Goal: Task Accomplishment & Management: Use online tool/utility

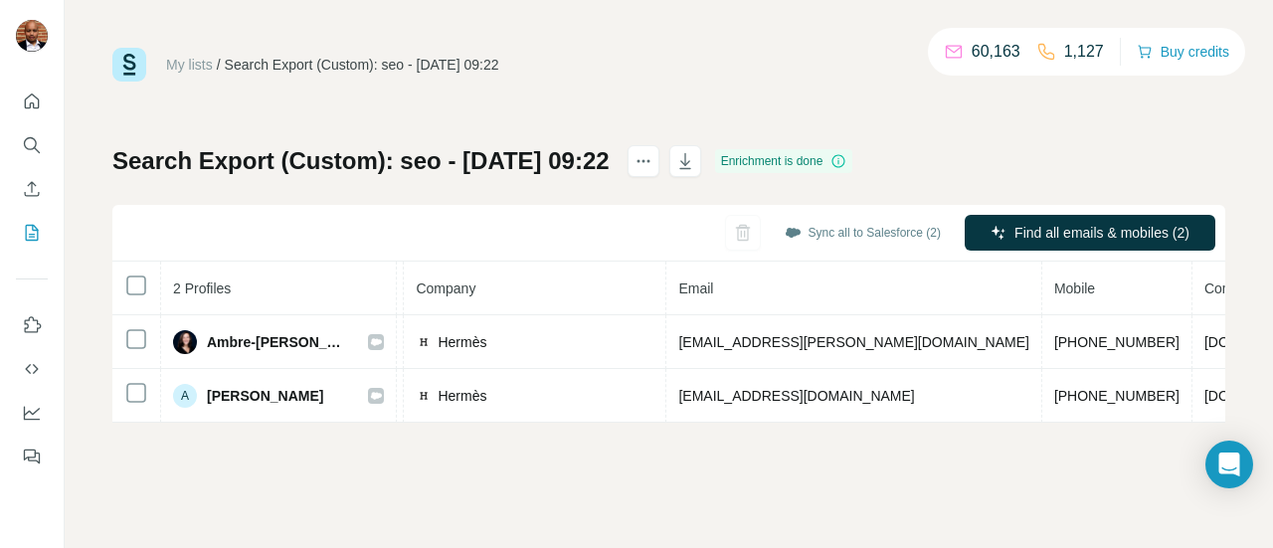
scroll to position [0, 494]
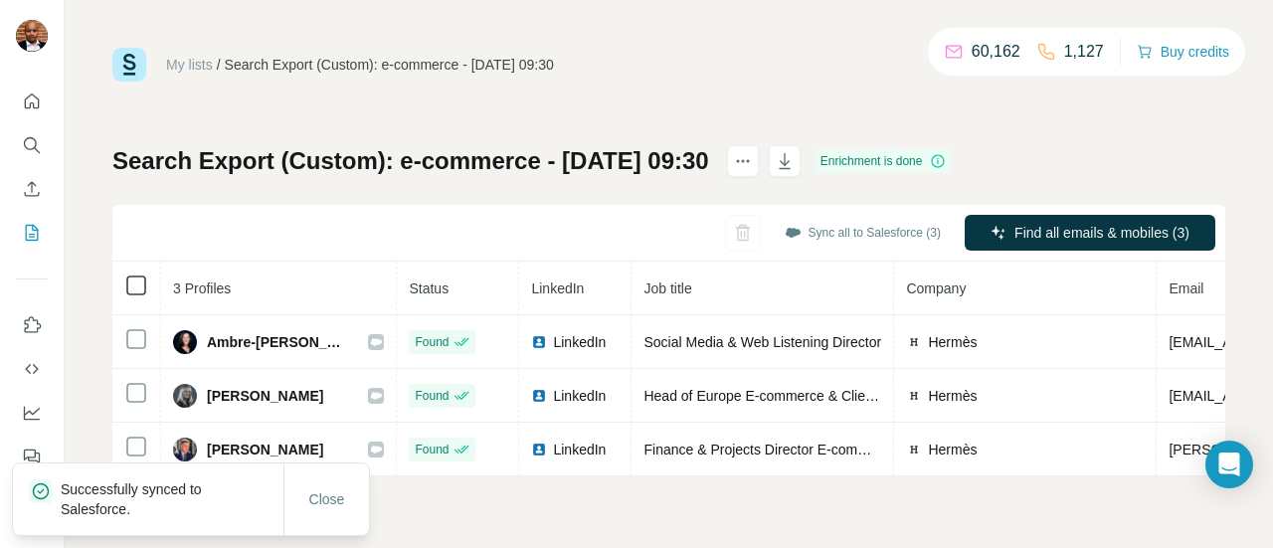
click at [132, 295] on icon at bounding box center [136, 286] width 24 height 24
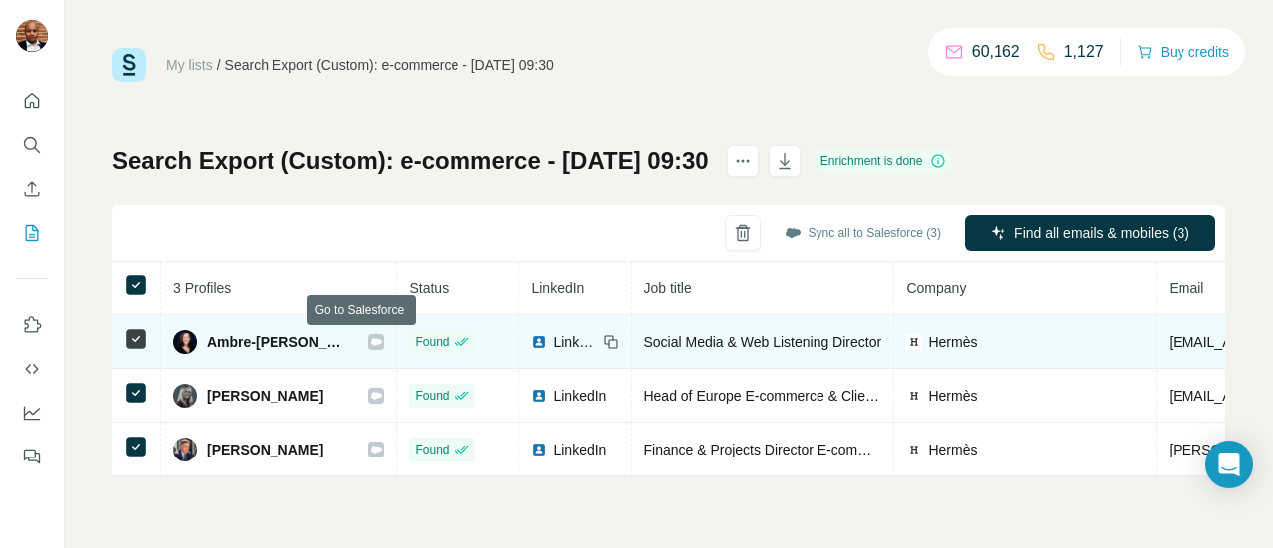
click at [370, 345] on icon at bounding box center [376, 342] width 12 height 16
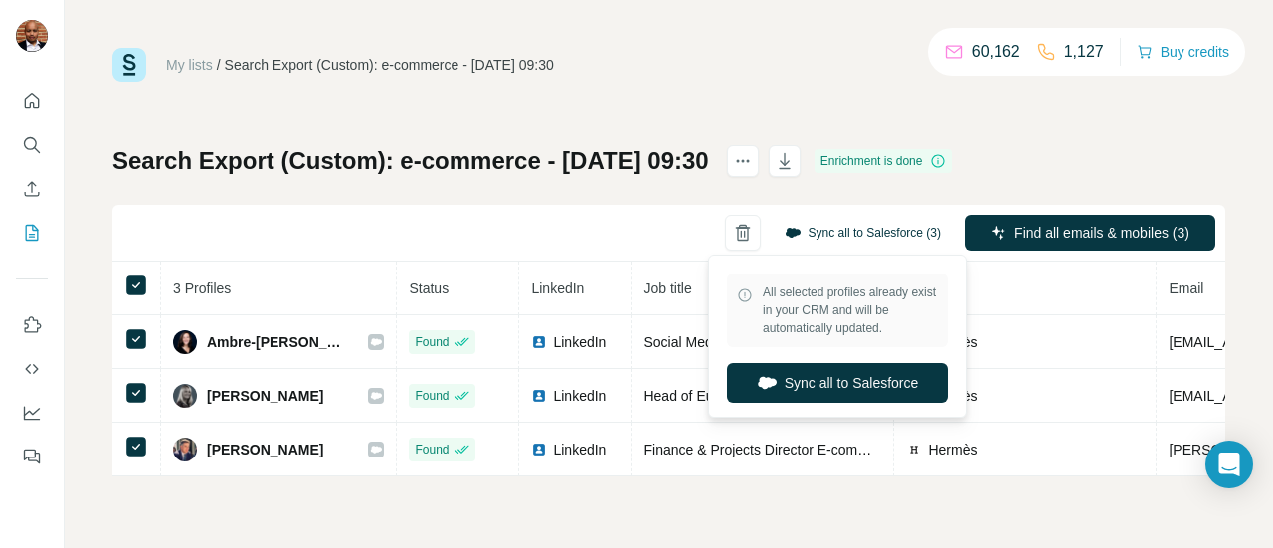
click at [875, 234] on button "Sync all to Salesforce (3)" at bounding box center [863, 233] width 184 height 30
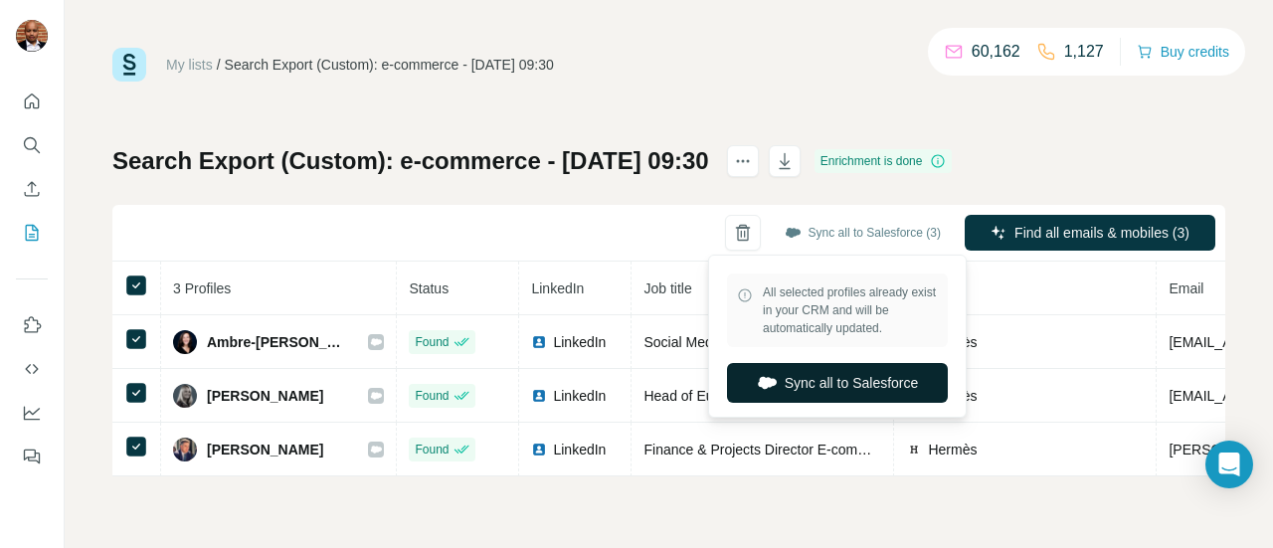
click at [825, 392] on button "Sync all to Salesforce" at bounding box center [837, 383] width 221 height 40
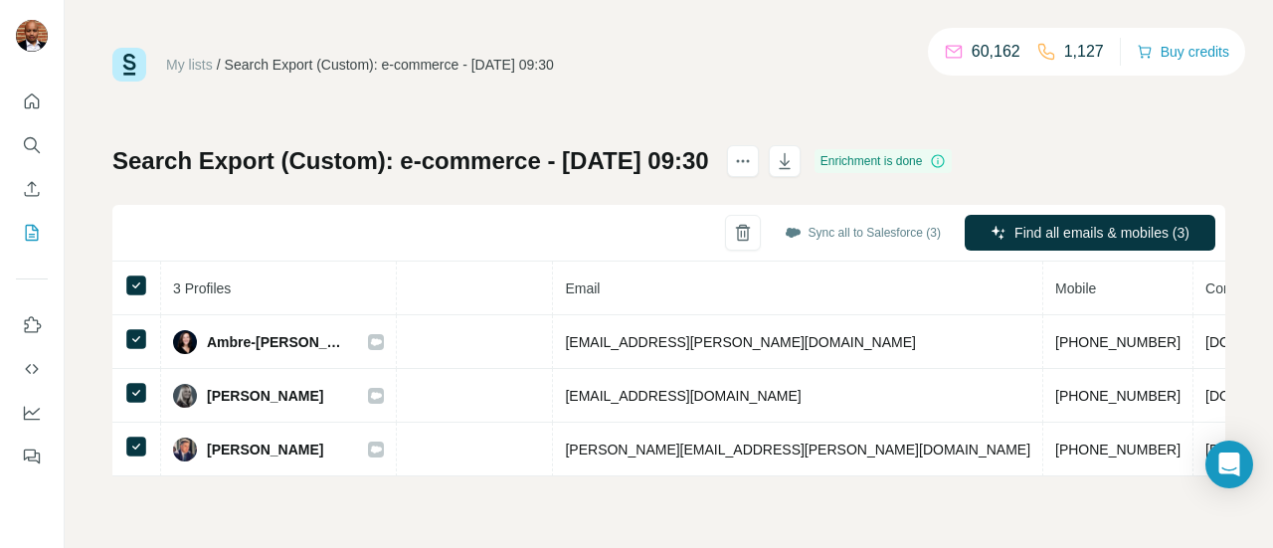
scroll to position [0, 643]
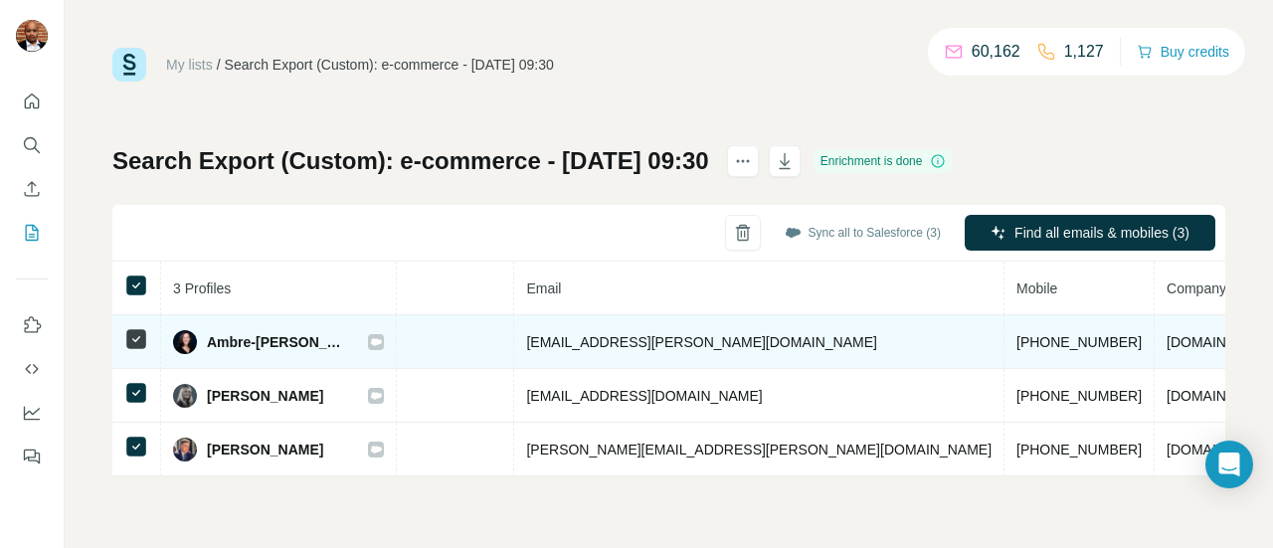
click at [370, 344] on icon at bounding box center [376, 342] width 12 height 16
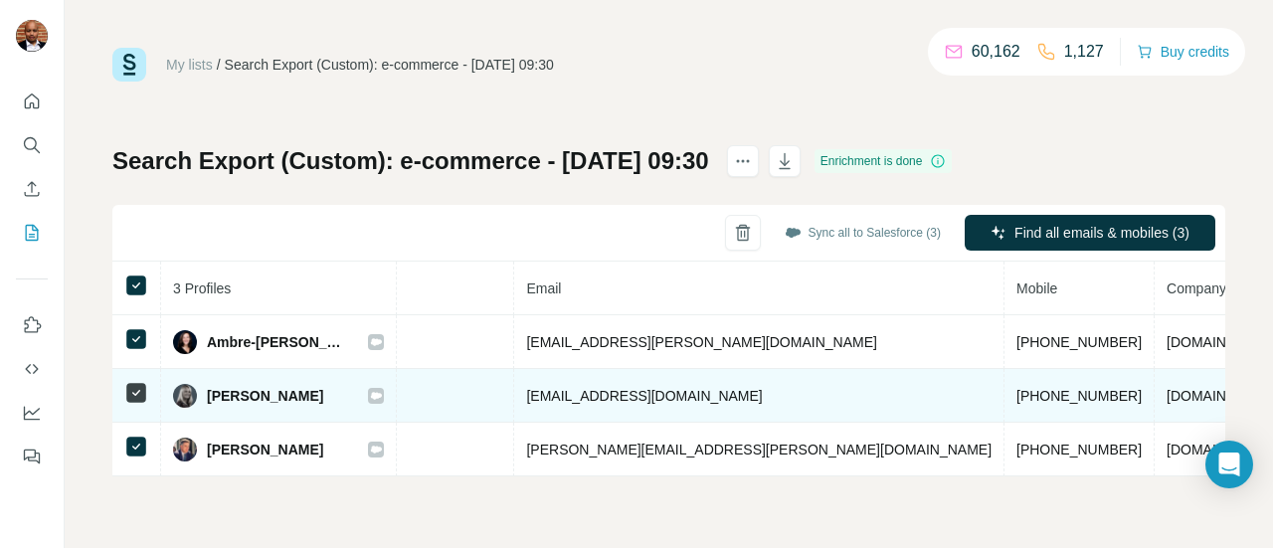
click at [371, 395] on icon at bounding box center [376, 395] width 11 height 7
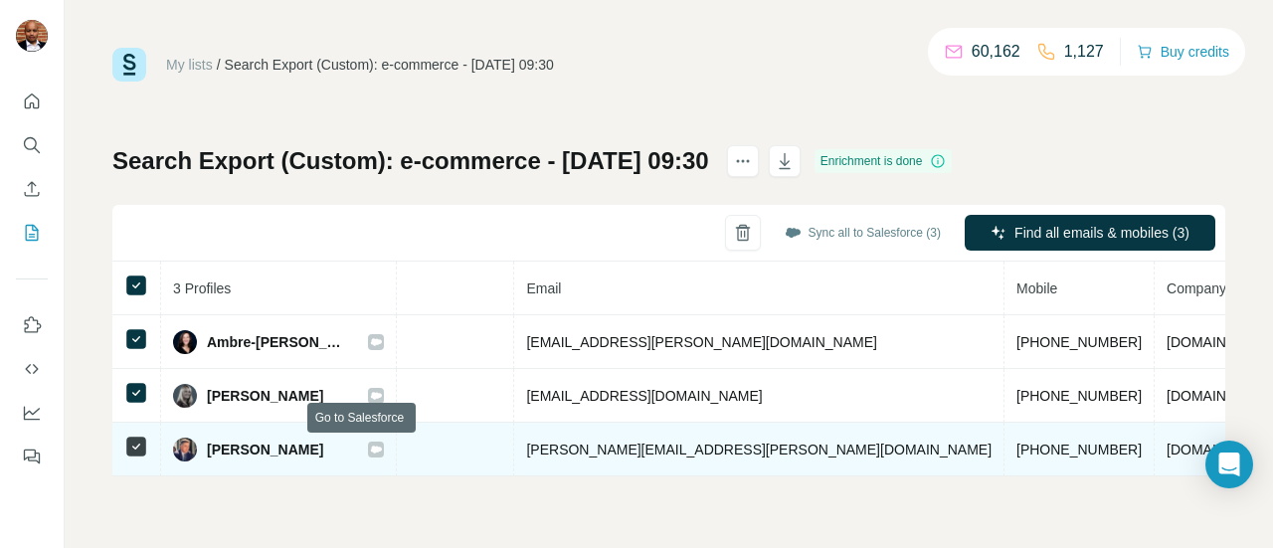
click at [371, 448] on icon at bounding box center [376, 449] width 11 height 7
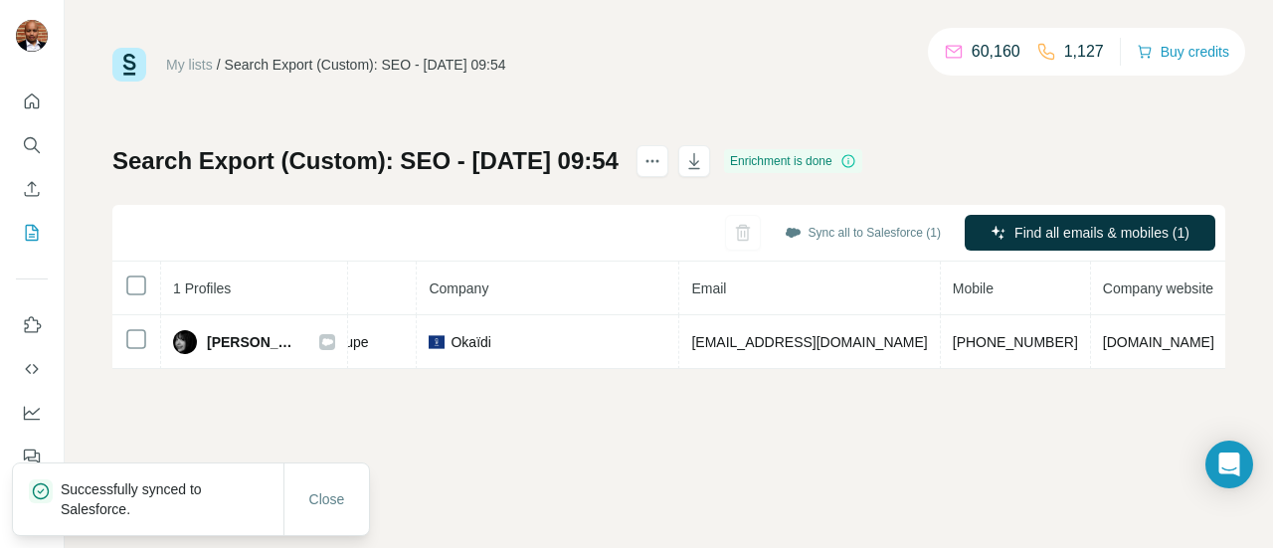
scroll to position [0, 470]
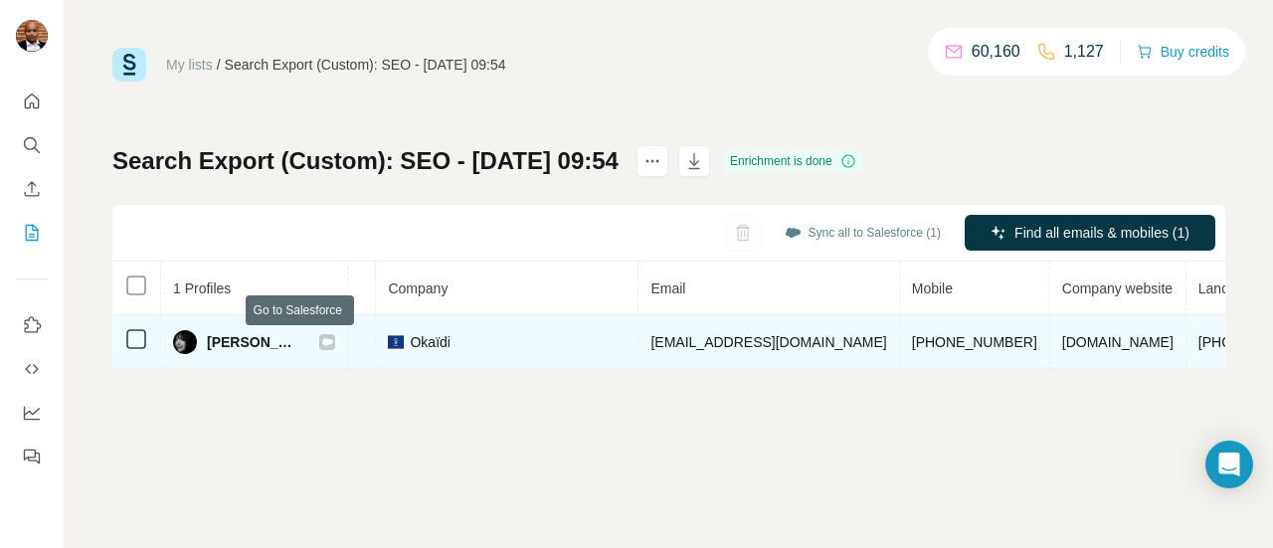
click at [322, 343] on icon at bounding box center [327, 341] width 11 height 7
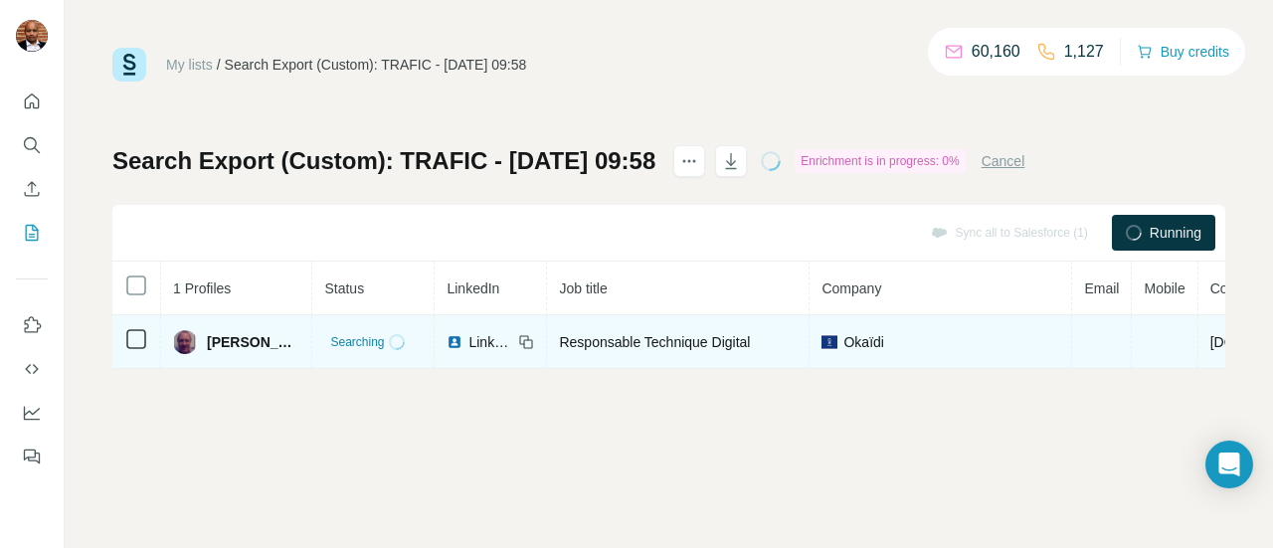
click at [470, 343] on span "LinkedIn" at bounding box center [491, 342] width 44 height 20
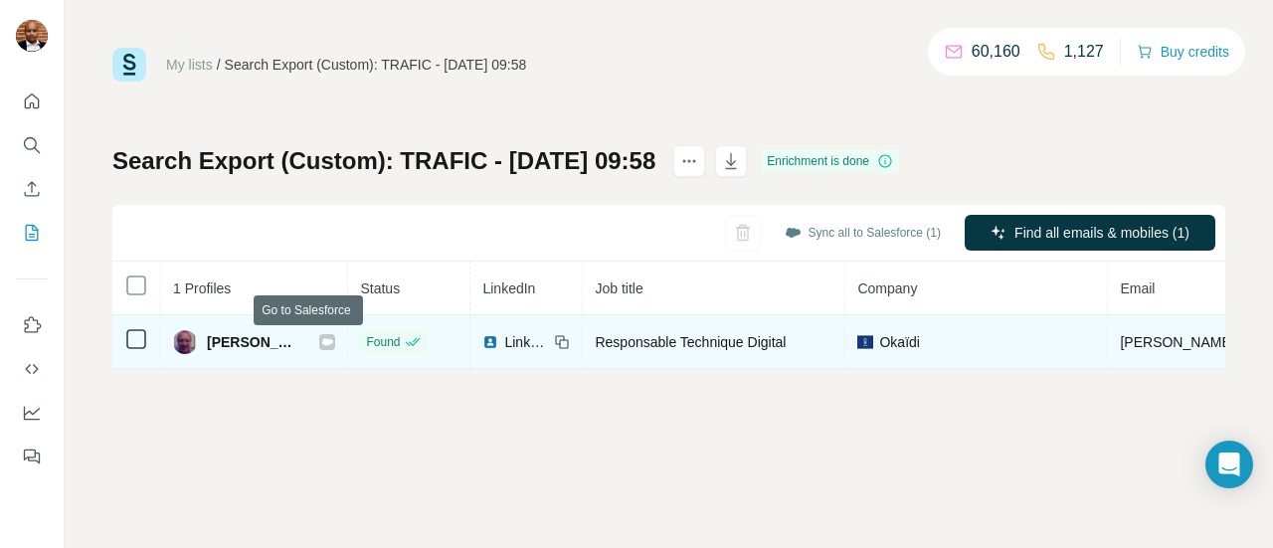
click at [321, 345] on icon at bounding box center [327, 342] width 12 height 16
